Goal: Information Seeking & Learning: Understand process/instructions

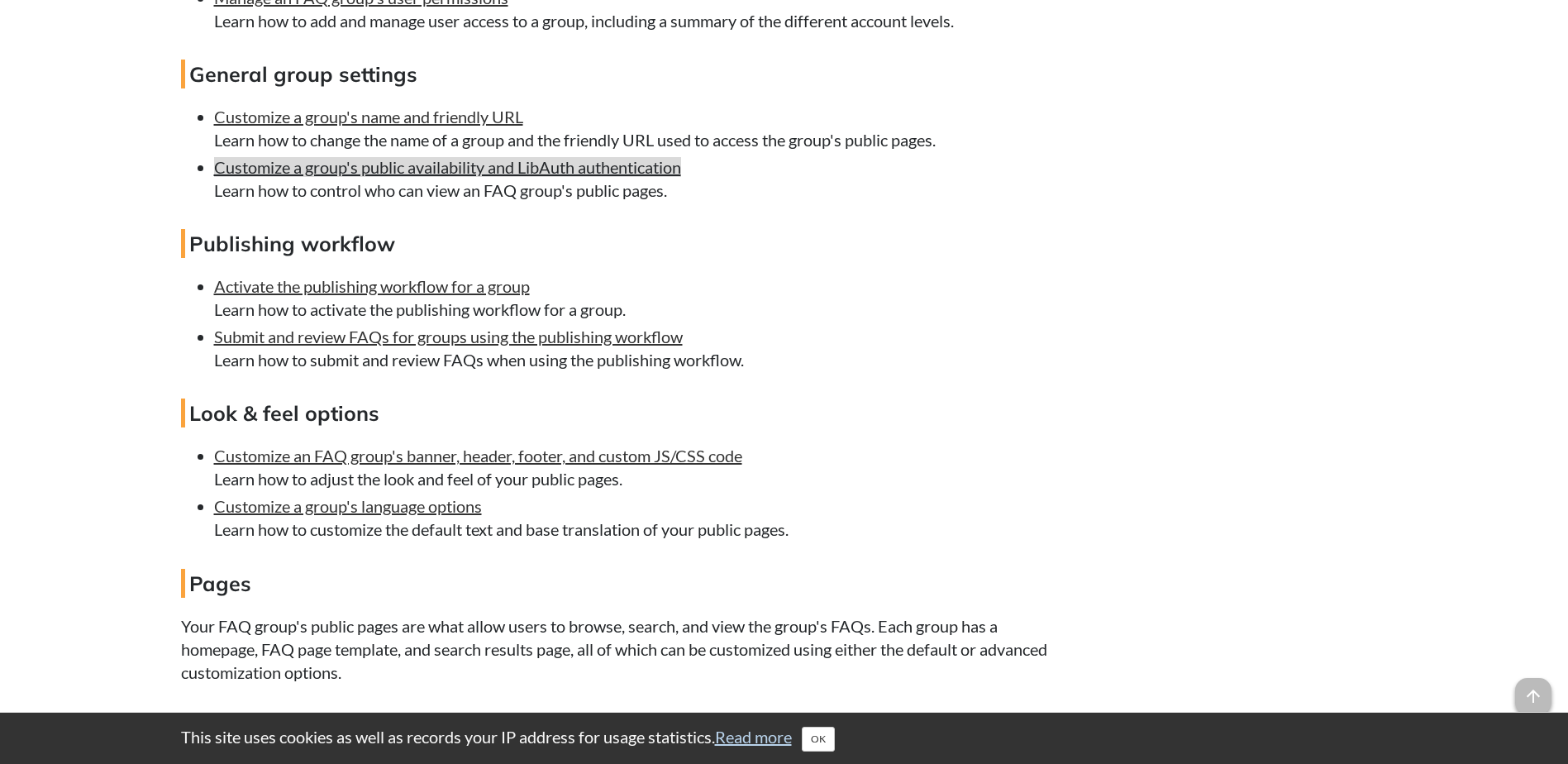
scroll to position [2481, 0]
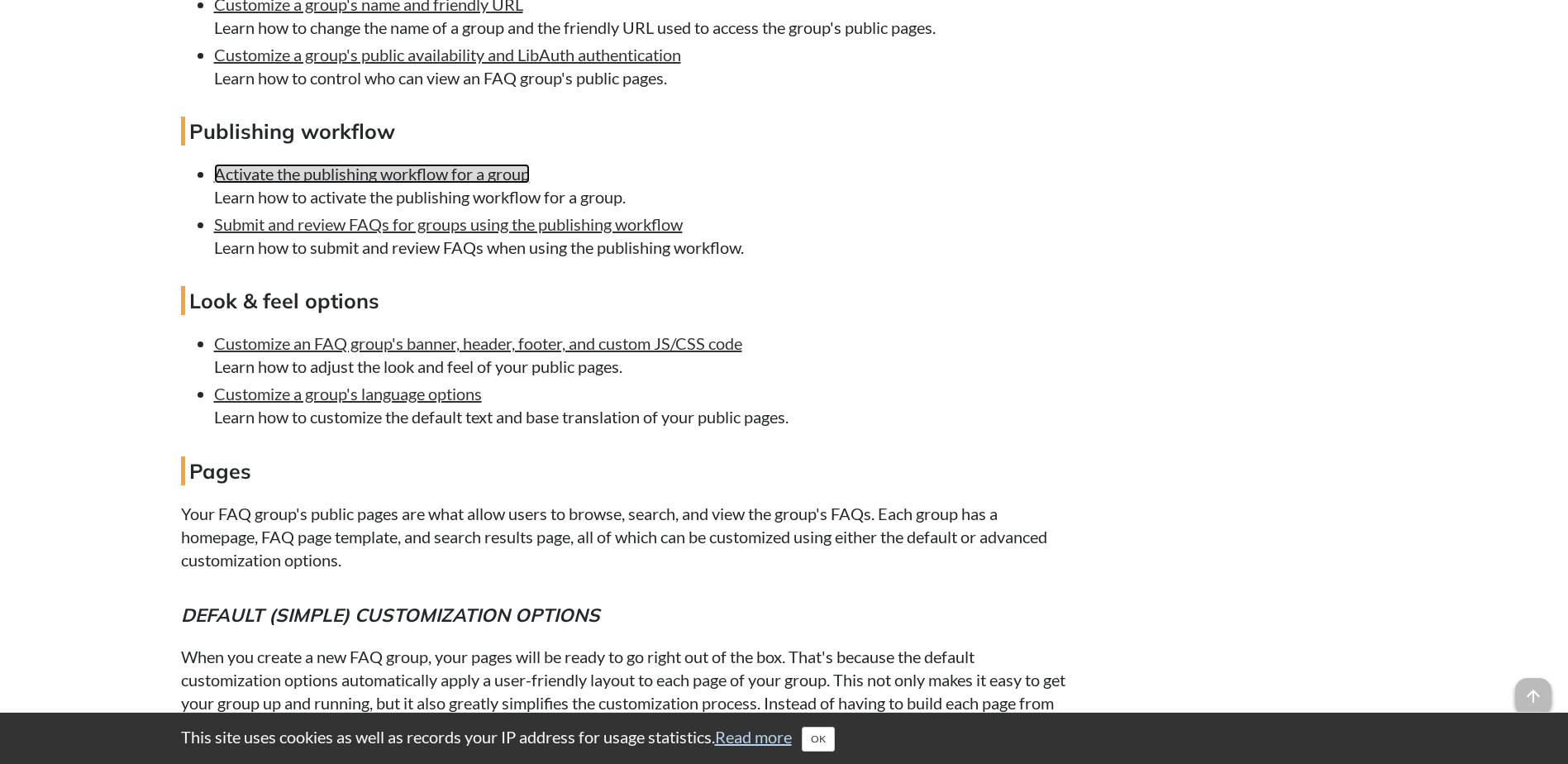
click at [467, 184] on link "Activate the publishing workflow for a group" at bounding box center [371, 174] width 316 height 20
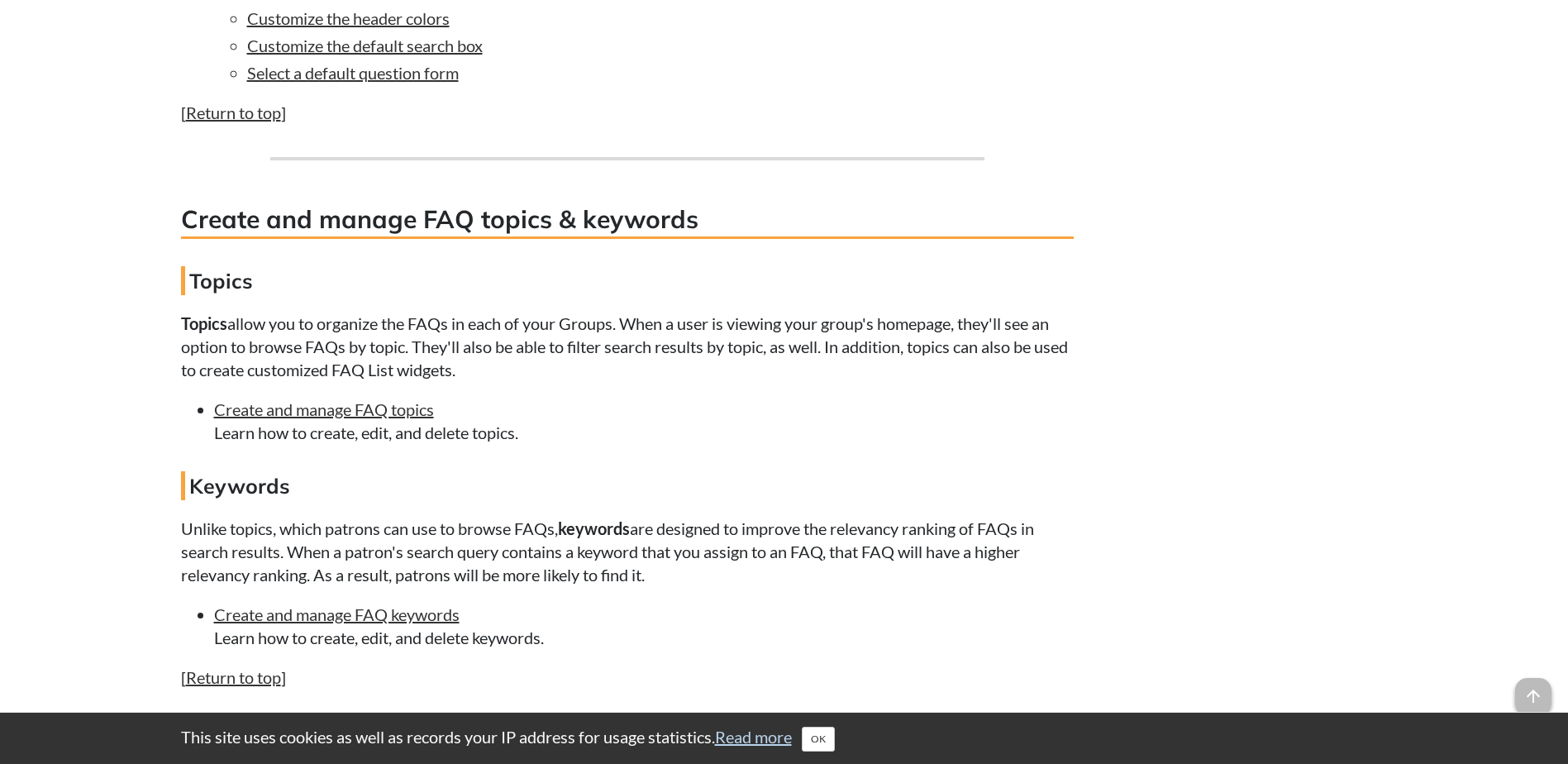
scroll to position [4098, 0]
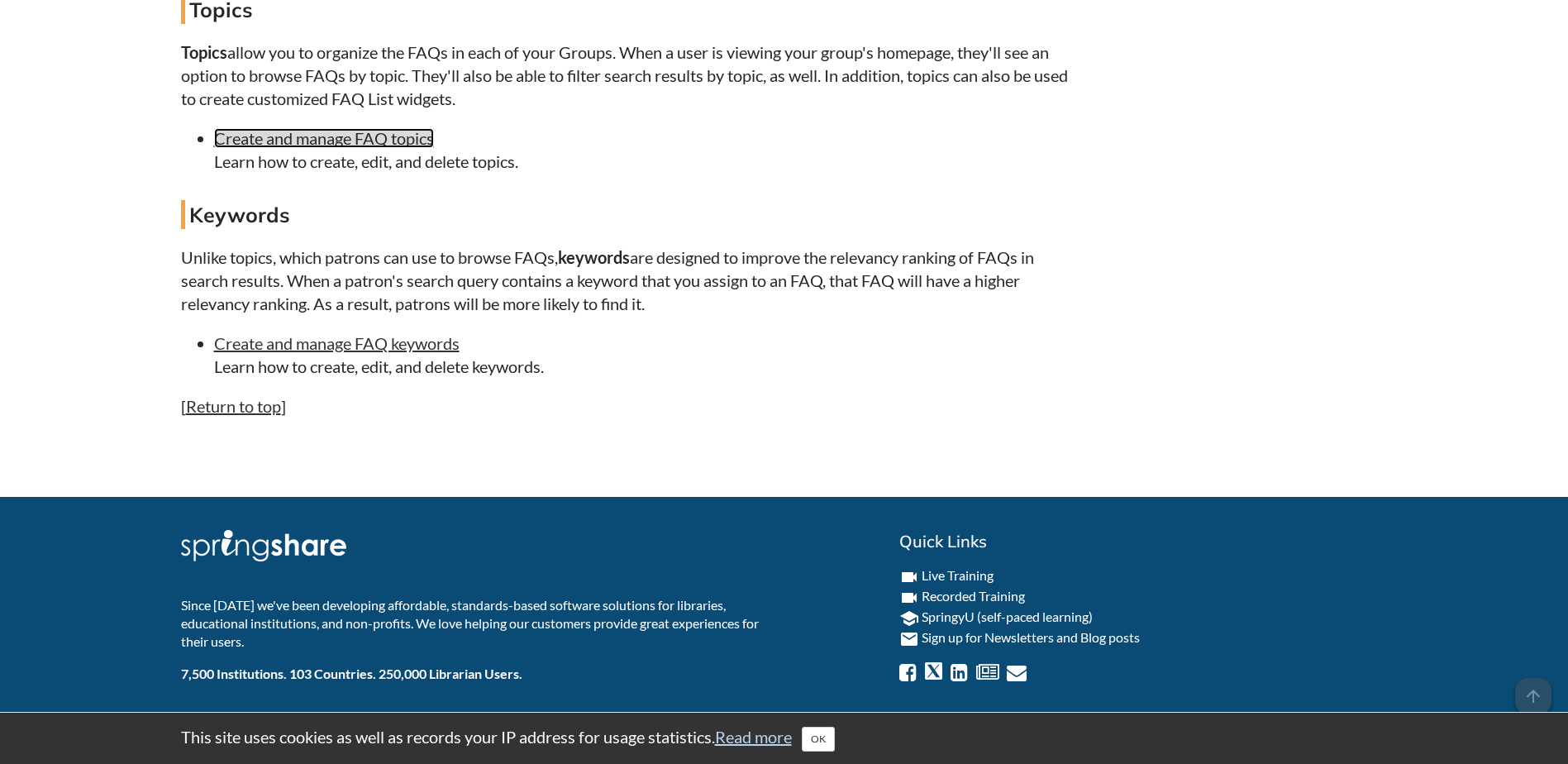
click at [377, 142] on link "Create and manage FAQ topics" at bounding box center [323, 138] width 220 height 20
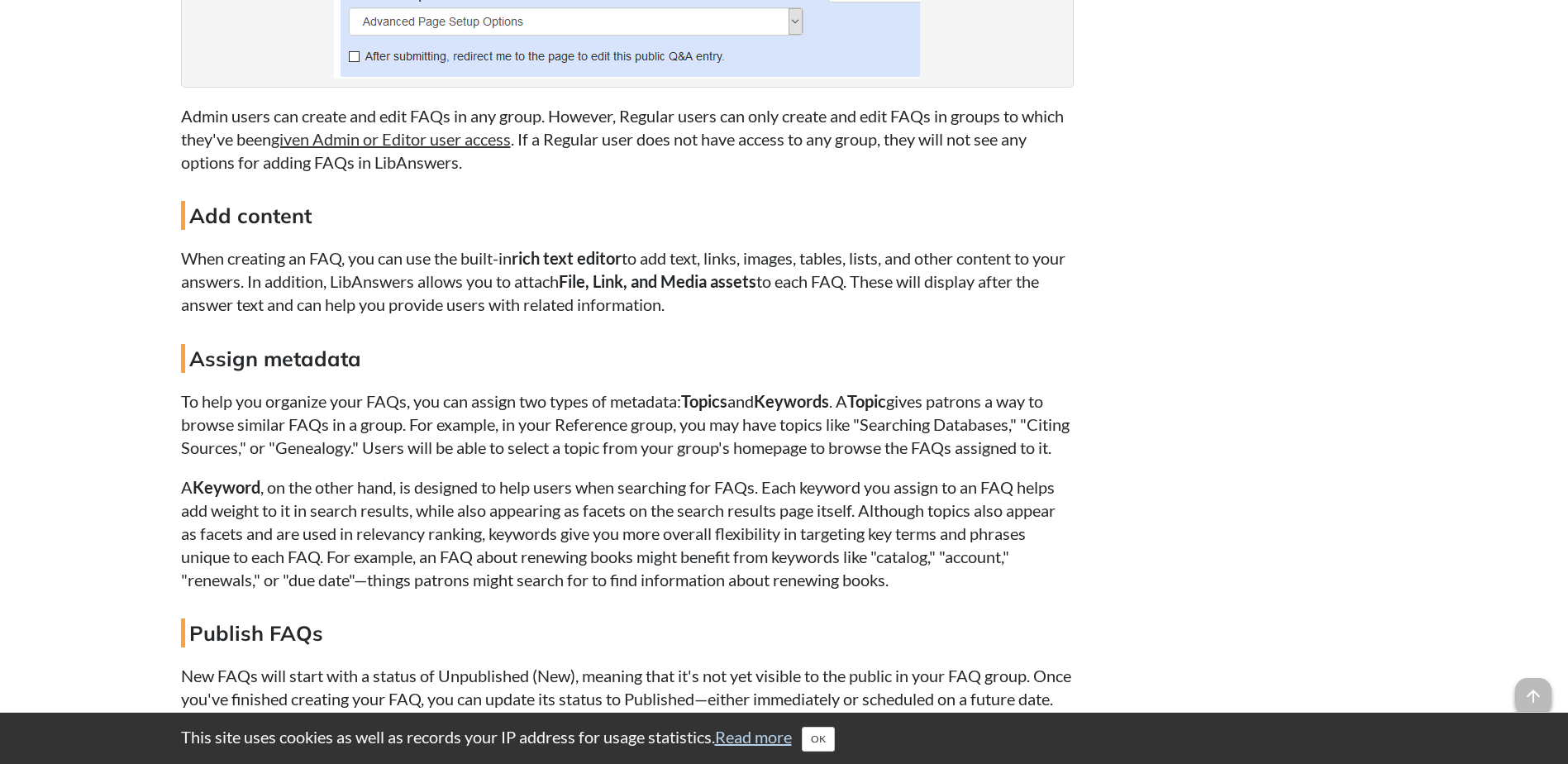
scroll to position [2316, 0]
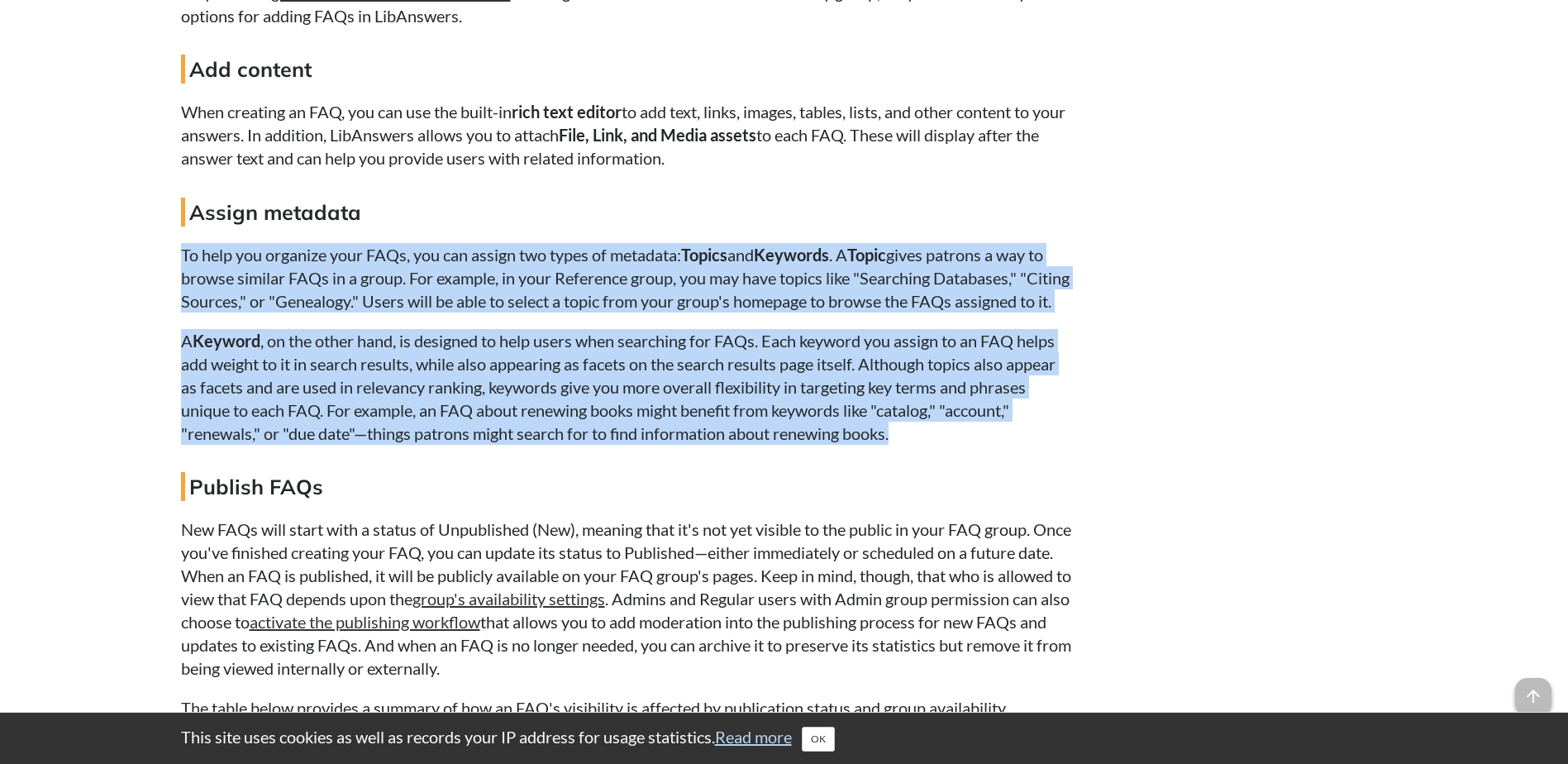
drag, startPoint x: 177, startPoint y: 257, endPoint x: 1041, endPoint y: 452, distance: 885.7
copy div "To help you organize your FAQs, you can assign two types of metadata: Topics an…"
click at [714, 256] on strong "Topics" at bounding box center [703, 255] width 46 height 20
